Goal: Check status: Check status

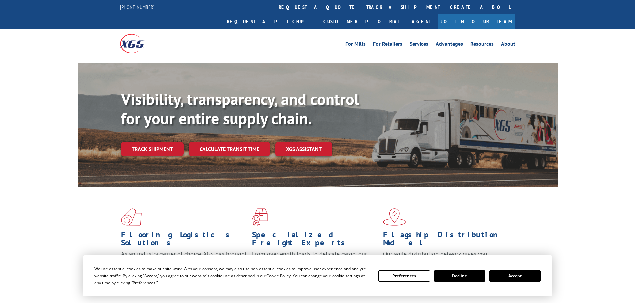
click at [146, 127] on div "Visibility, transparency, and control for your entire supply chain. Track shipm…" at bounding box center [339, 136] width 436 height 93
click at [514, 273] on button "Accept" at bounding box center [514, 276] width 51 height 11
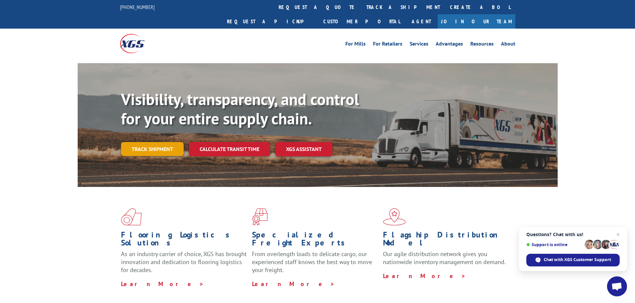
click at [156, 142] on link "Track shipment" at bounding box center [152, 149] width 63 height 14
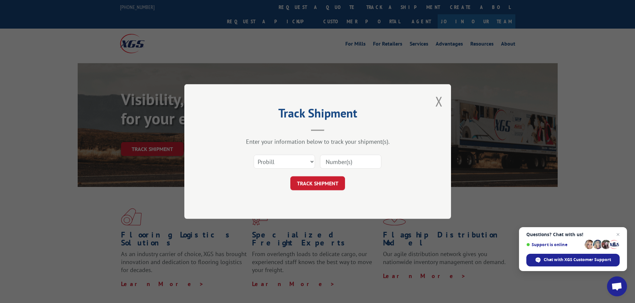
click at [335, 164] on input at bounding box center [350, 162] width 61 height 14
paste input "0248774171."
type input "0248774171."
click at [316, 181] on button "TRACK SHIPMENT" at bounding box center [317, 184] width 55 height 14
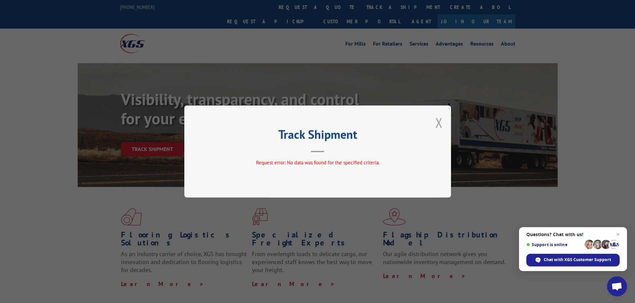
click at [435, 125] on button "Close modal" at bounding box center [438, 123] width 7 height 18
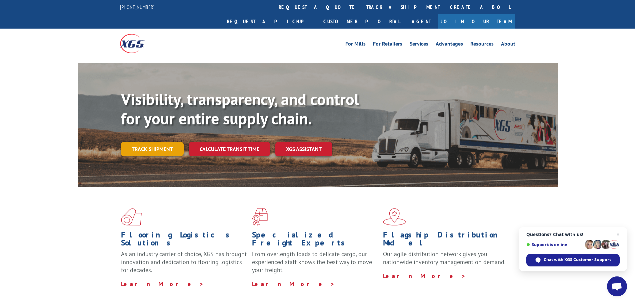
click at [149, 142] on link "Track shipment" at bounding box center [152, 149] width 63 height 14
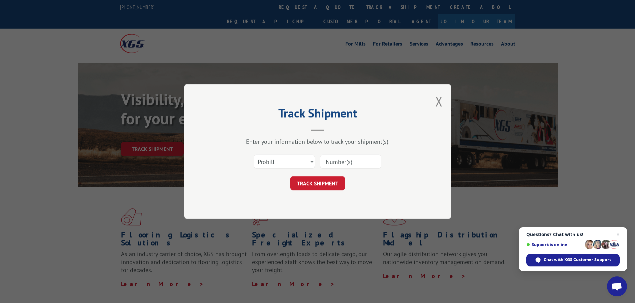
paste input "0248774171."
type input "0248774171"
click button "TRACK SHIPMENT" at bounding box center [317, 184] width 55 height 14
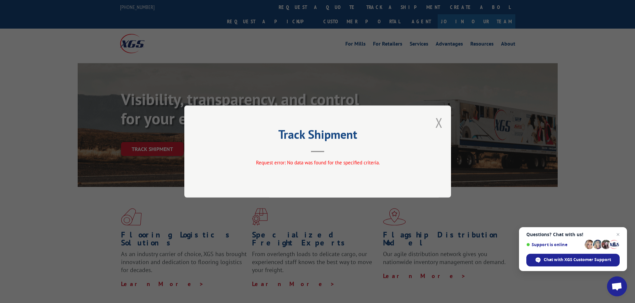
click at [436, 124] on button "Close modal" at bounding box center [438, 123] width 7 height 18
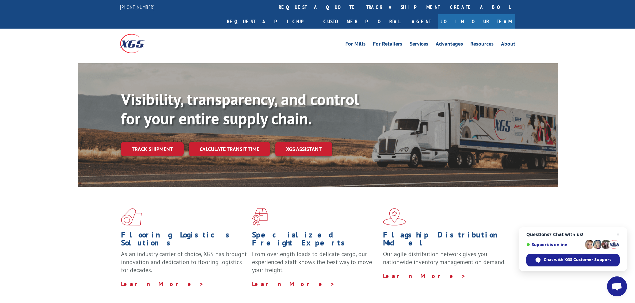
click at [145, 123] on div "Visibility, transparency, and control for your entire supply chain. Track shipm…" at bounding box center [339, 136] width 436 height 93
click at [142, 142] on link "Track shipment" at bounding box center [152, 149] width 63 height 14
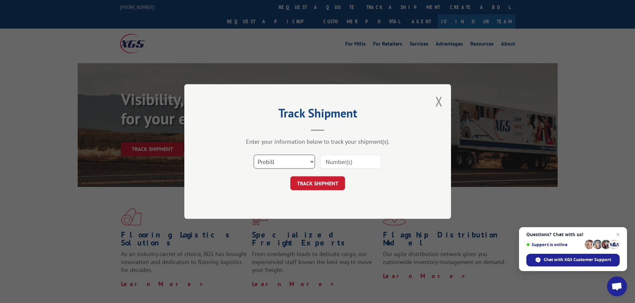
click at [308, 161] on select "Select category... Probill BOL PO" at bounding box center [284, 162] width 61 height 14
select select "po"
click at [254, 155] on select "Select category... Probill BOL PO" at bounding box center [284, 162] width 61 height 14
click at [337, 163] on input at bounding box center [350, 162] width 61 height 14
paste input "52511200"
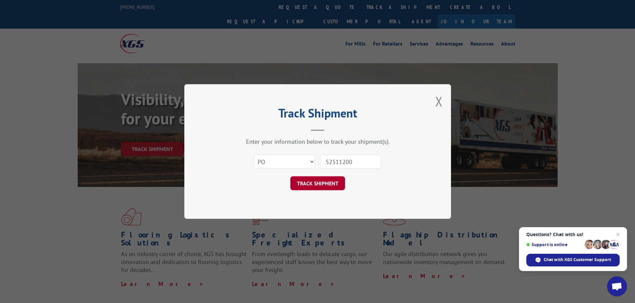
type input "52511200"
click at [318, 182] on button "TRACK SHIPMENT" at bounding box center [317, 184] width 55 height 14
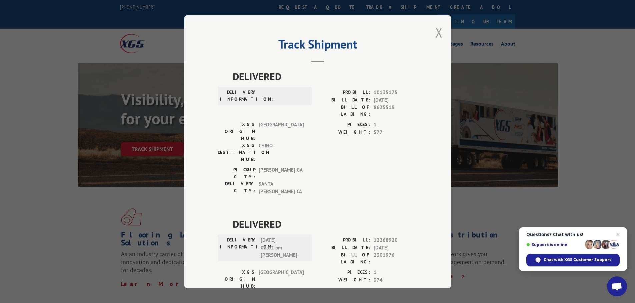
click at [435, 29] on button "Close modal" at bounding box center [438, 33] width 7 height 18
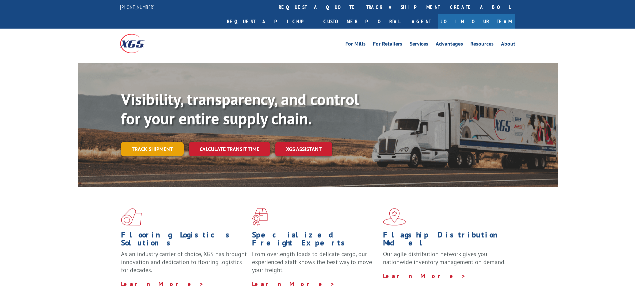
click at [155, 142] on link "Track shipment" at bounding box center [152, 149] width 63 height 14
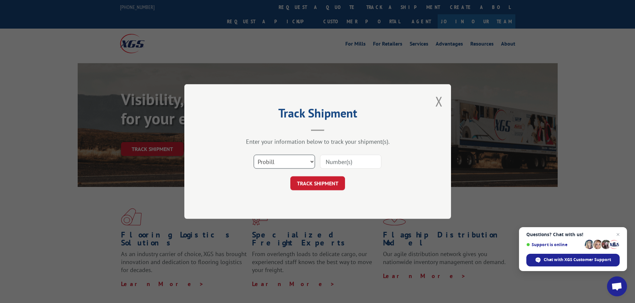
click at [289, 163] on select "Select category... Probill BOL PO" at bounding box center [284, 162] width 61 height 14
click at [337, 164] on input at bounding box center [350, 162] width 61 height 14
paste input "0248774171"
type input "0248774171"
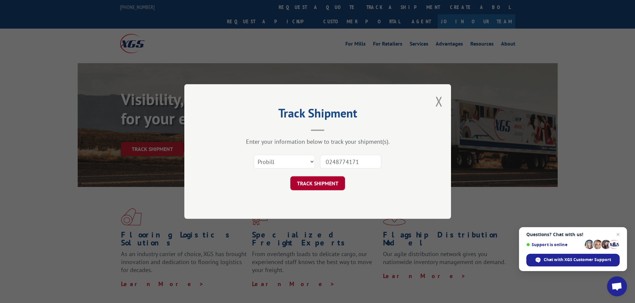
click at [316, 185] on button "TRACK SHIPMENT" at bounding box center [317, 184] width 55 height 14
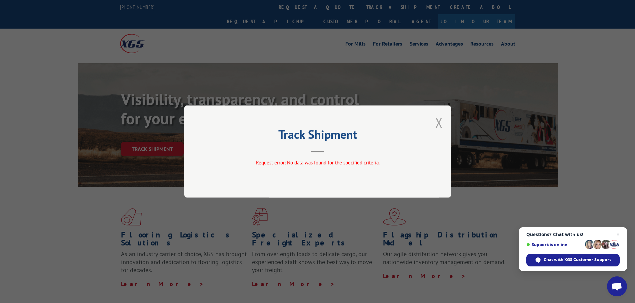
click at [440, 125] on button "Close modal" at bounding box center [438, 123] width 7 height 18
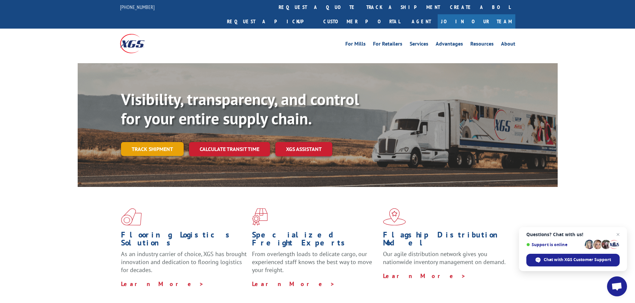
click at [144, 142] on link "Track shipment" at bounding box center [152, 149] width 63 height 14
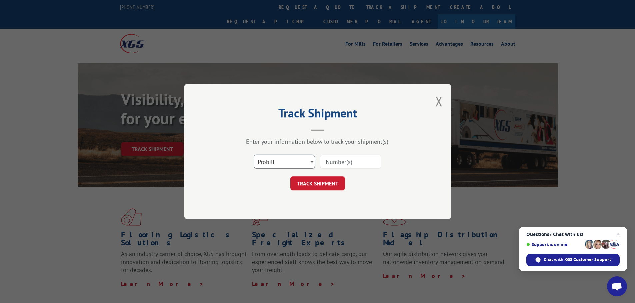
click at [286, 161] on select "Select category... Probill BOL PO" at bounding box center [284, 162] width 61 height 14
click at [278, 160] on select "Select category... Probill BOL PO" at bounding box center [284, 162] width 61 height 14
select select "bol"
click at [254, 155] on select "Select category... Probill BOL PO" at bounding box center [284, 162] width 61 height 14
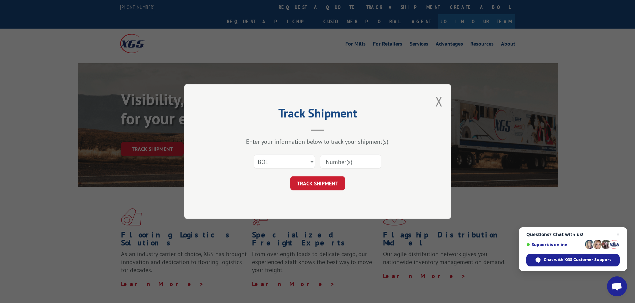
click at [332, 159] on input at bounding box center [350, 162] width 61 height 14
paste input "0248774171"
type input "0248774171"
click at [320, 185] on button "TRACK SHIPMENT" at bounding box center [317, 184] width 55 height 14
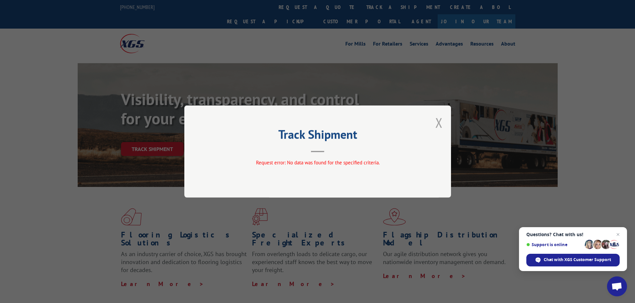
click at [441, 127] on button "Close modal" at bounding box center [438, 123] width 7 height 18
